Goal: Task Accomplishment & Management: Use online tool/utility

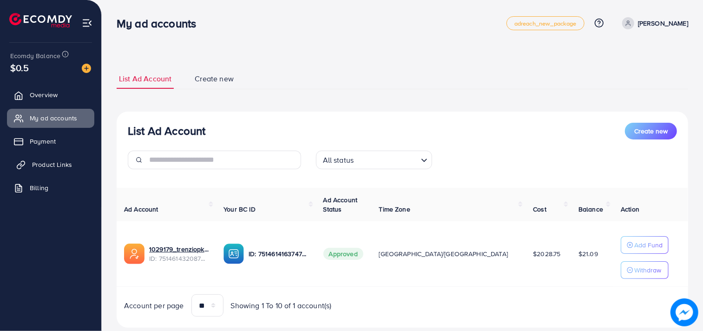
click at [40, 163] on span "Product Links" at bounding box center [52, 164] width 40 height 9
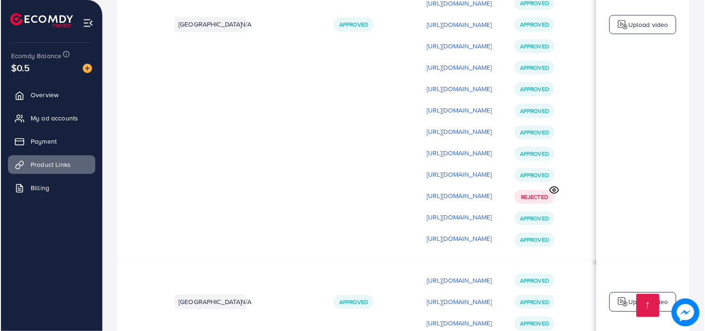
scroll to position [0, 164]
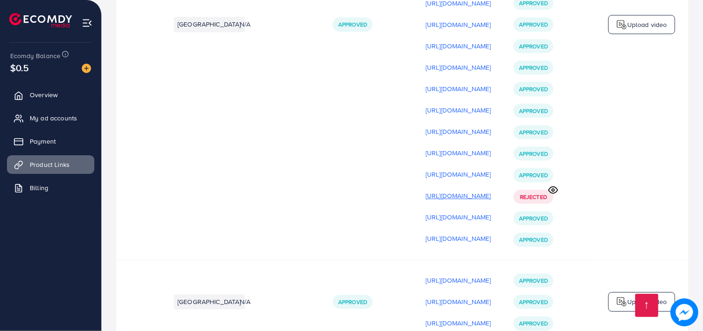
click at [462, 201] on p "[URL][DOMAIN_NAME]" at bounding box center [459, 195] width 66 height 11
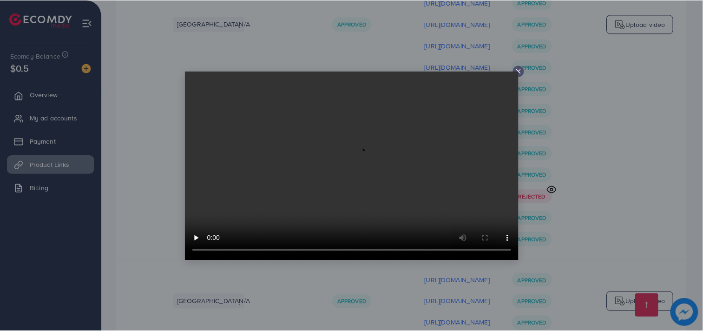
scroll to position [0, 164]
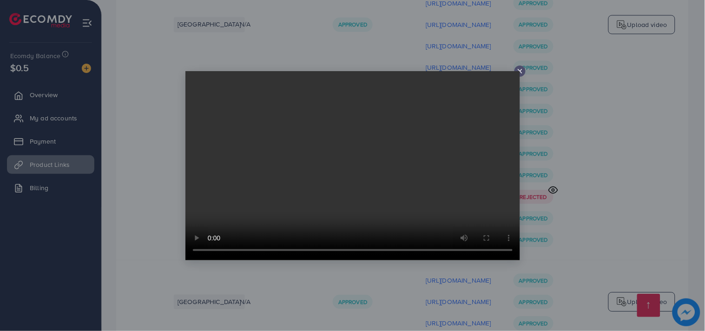
click at [519, 71] on video at bounding box center [352, 165] width 335 height 189
click at [520, 70] on icon at bounding box center [519, 70] width 7 height 7
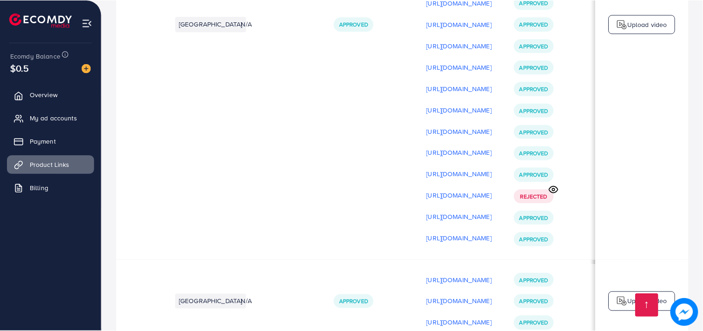
scroll to position [0, 163]
click at [630, 46] on td "Upload video" at bounding box center [641, 24] width 93 height 471
click at [631, 34] on div "Upload video" at bounding box center [641, 25] width 67 height 20
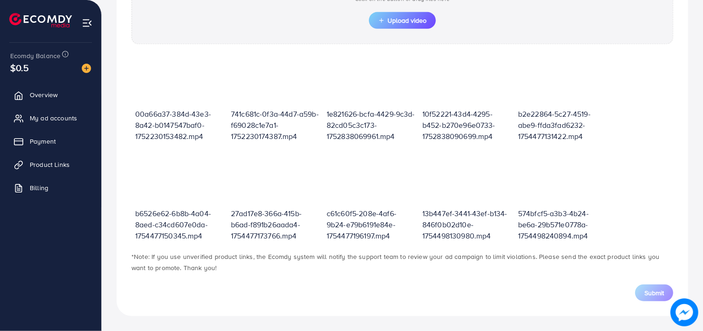
scroll to position [323, 0]
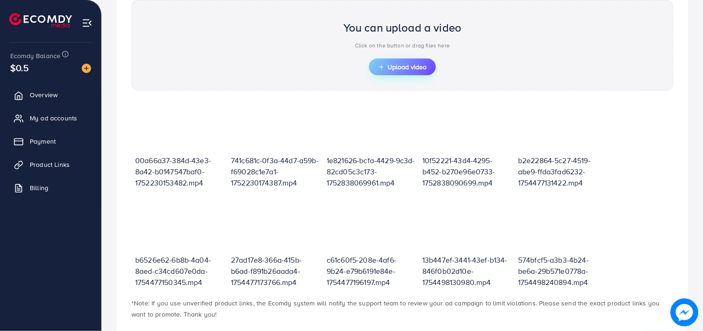
click at [393, 66] on span "Upload video" at bounding box center [402, 67] width 48 height 7
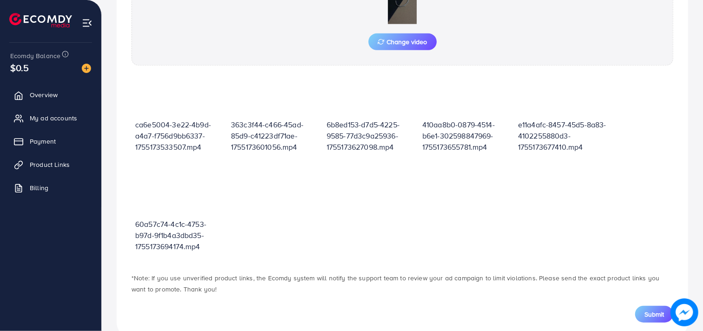
scroll to position [387, 0]
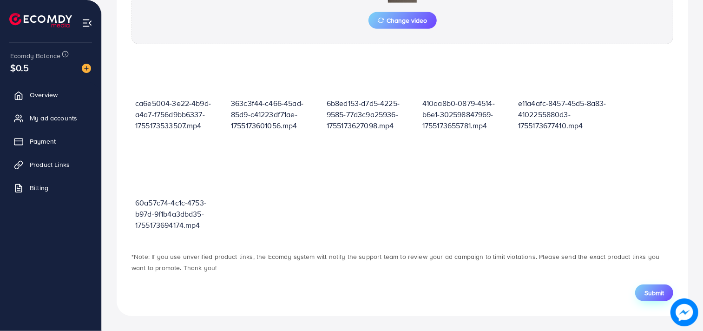
click at [642, 294] on button "Submit" at bounding box center [654, 292] width 38 height 17
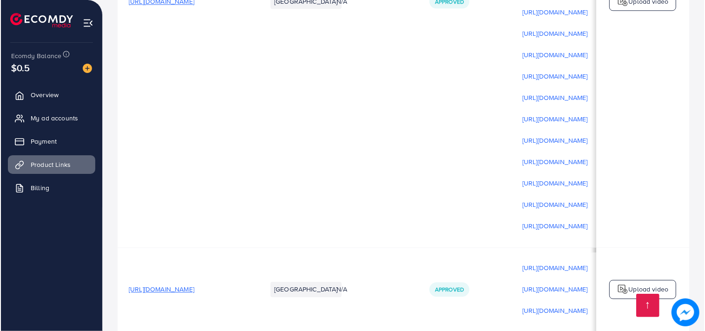
scroll to position [0, 164]
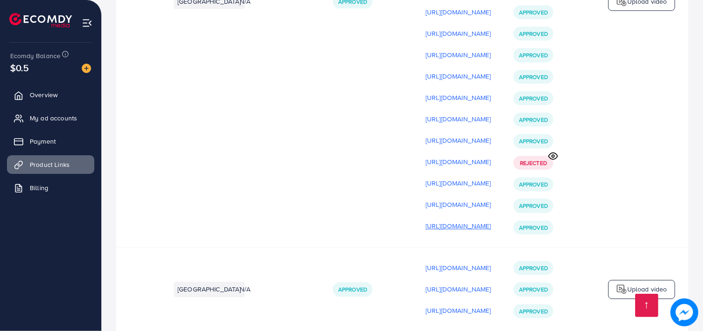
click at [426, 231] on p "[URL][DOMAIN_NAME]" at bounding box center [459, 225] width 66 height 11
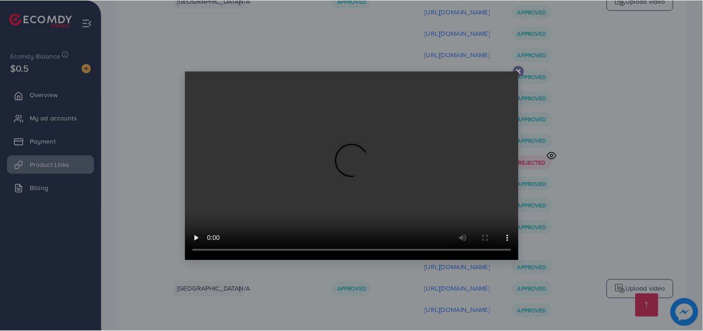
scroll to position [0, 164]
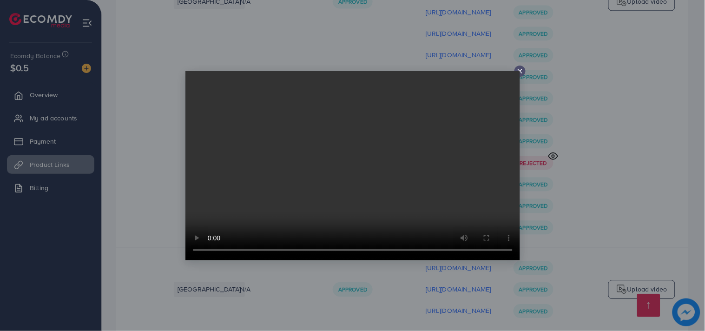
click at [455, 140] on video at bounding box center [352, 165] width 335 height 189
click at [519, 71] on video at bounding box center [352, 165] width 335 height 189
click at [519, 75] on video at bounding box center [352, 165] width 335 height 189
click at [520, 71] on line at bounding box center [520, 71] width 4 height 4
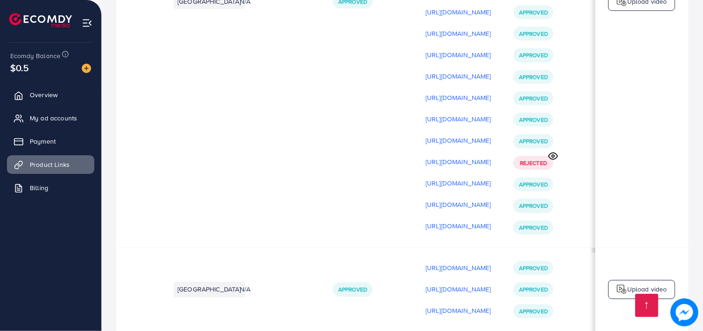
scroll to position [0, 0]
